Goal: Navigation & Orientation: Find specific page/section

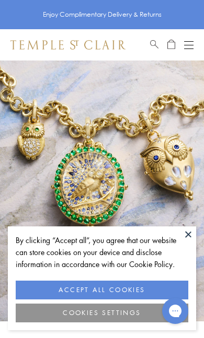
click at [146, 291] on button "ACCEPT ALL COOKIES" at bounding box center [102, 290] width 172 height 19
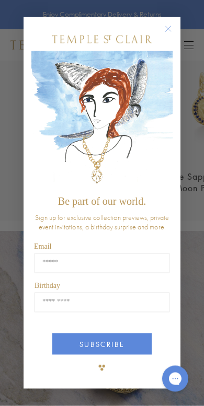
scroll to position [1365, 0]
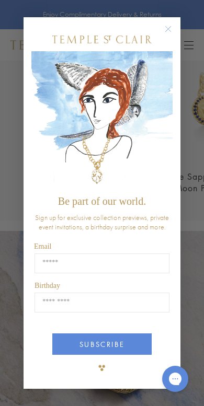
click at [126, 268] on input "Email" at bounding box center [101, 263] width 135 height 20
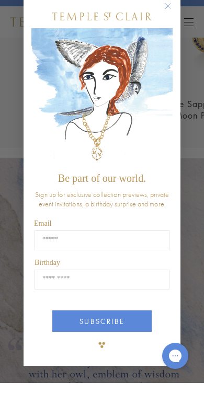
click at [149, 253] on input "Email" at bounding box center [101, 263] width 135 height 20
click at [154, 253] on input "Email" at bounding box center [101, 263] width 135 height 20
click at [149, 253] on input "Email" at bounding box center [101, 263] width 135 height 20
click at [116, 253] on input "Email" at bounding box center [101, 263] width 135 height 20
click at [75, 253] on input "Email" at bounding box center [101, 263] width 135 height 20
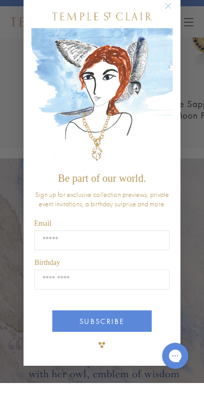
click at [123, 253] on input "Email" at bounding box center [101, 263] width 135 height 20
click at [145, 333] on button "SUBSCRIBE" at bounding box center [101, 343] width 99 height 21
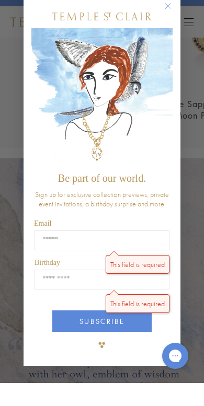
click at [158, 253] on input "Email" at bounding box center [101, 263] width 135 height 20
click at [155, 242] on p "Email" at bounding box center [103, 246] width 138 height 9
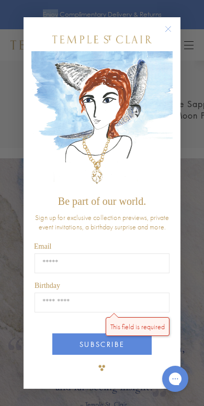
click at [164, 37] on div "POPUP Form" at bounding box center [101, 39] width 141 height 23
click at [163, 34] on icon "Close dialog" at bounding box center [167, 28] width 13 height 13
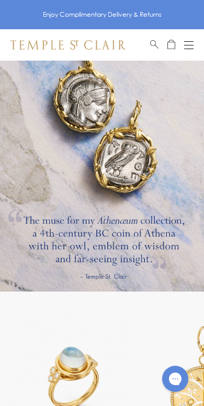
scroll to position [1572, 0]
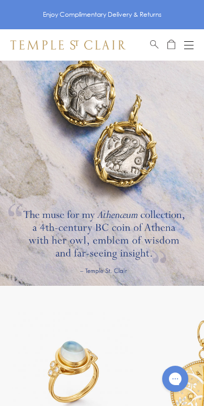
click at [169, 249] on link at bounding box center [102, 155] width 204 height 261
